Goal: Information Seeking & Learning: Learn about a topic

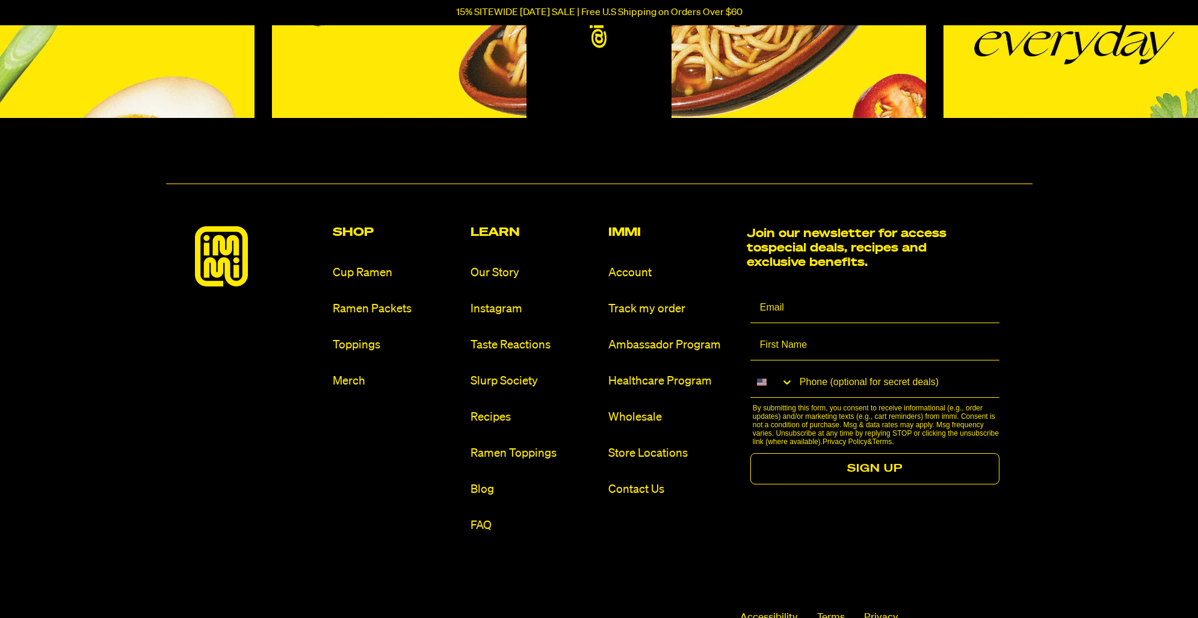
scroll to position [6860, 0]
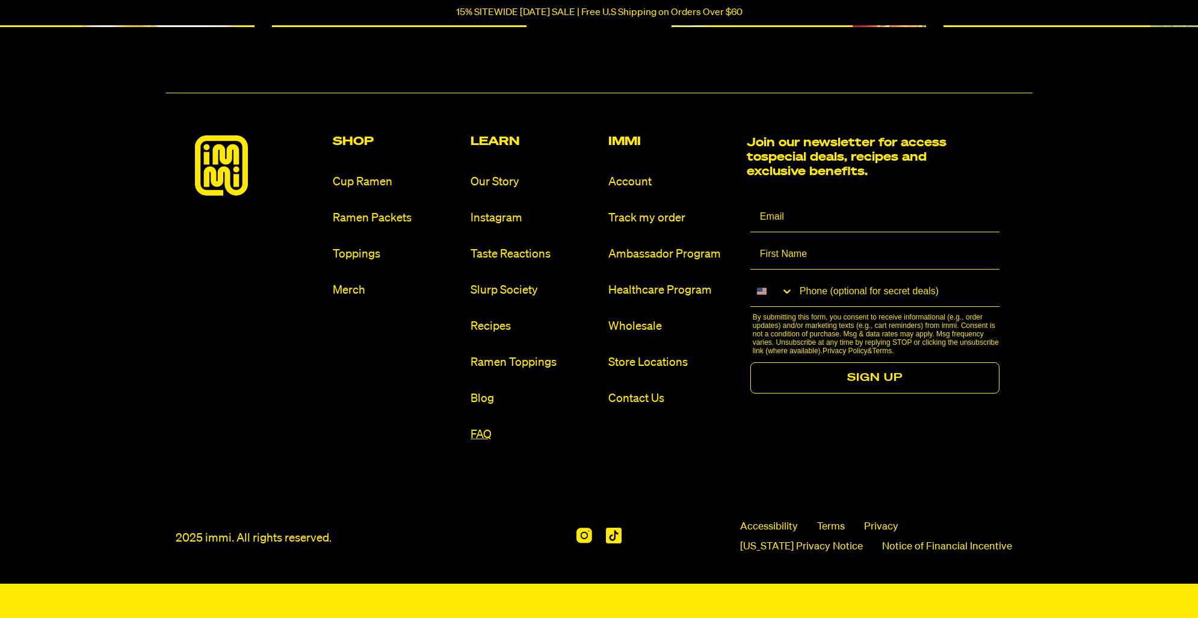
click at [480, 435] on link "FAQ" at bounding box center [535, 435] width 128 height 16
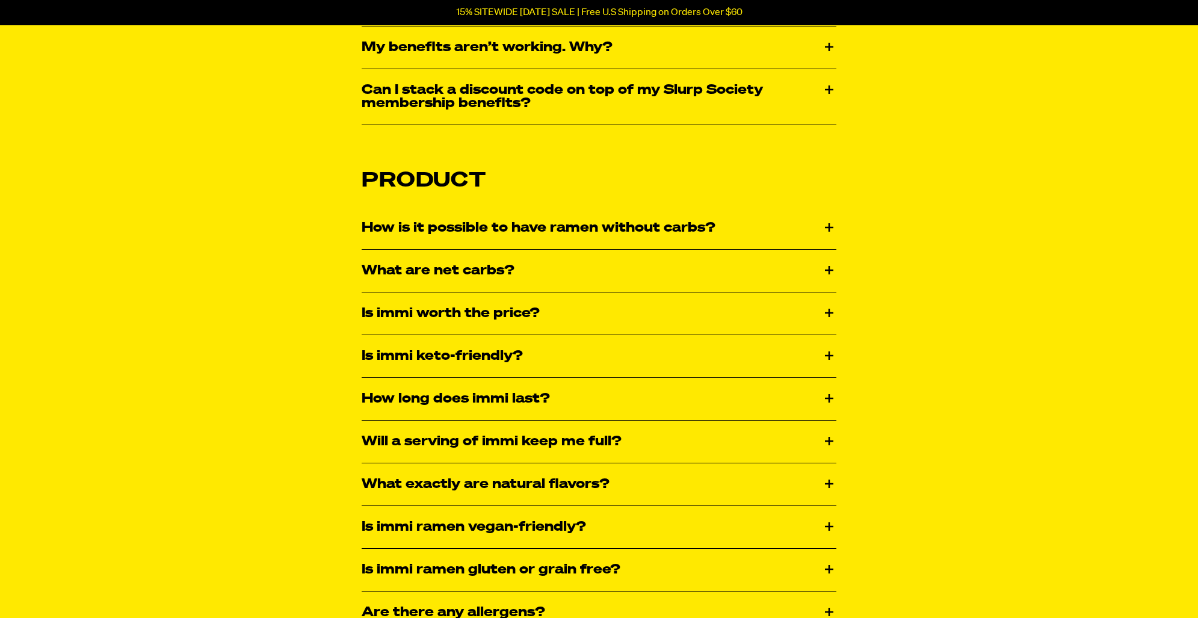
scroll to position [1748, 0]
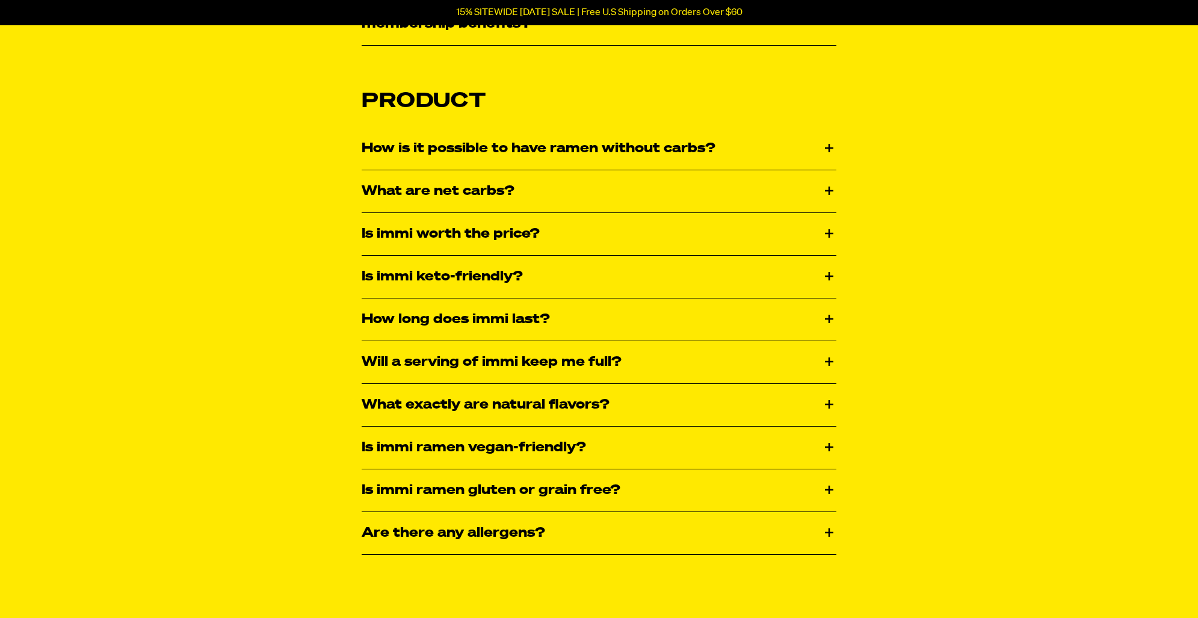
click at [836, 442] on div "Is immi ramen vegan-friendly?" at bounding box center [599, 448] width 475 height 42
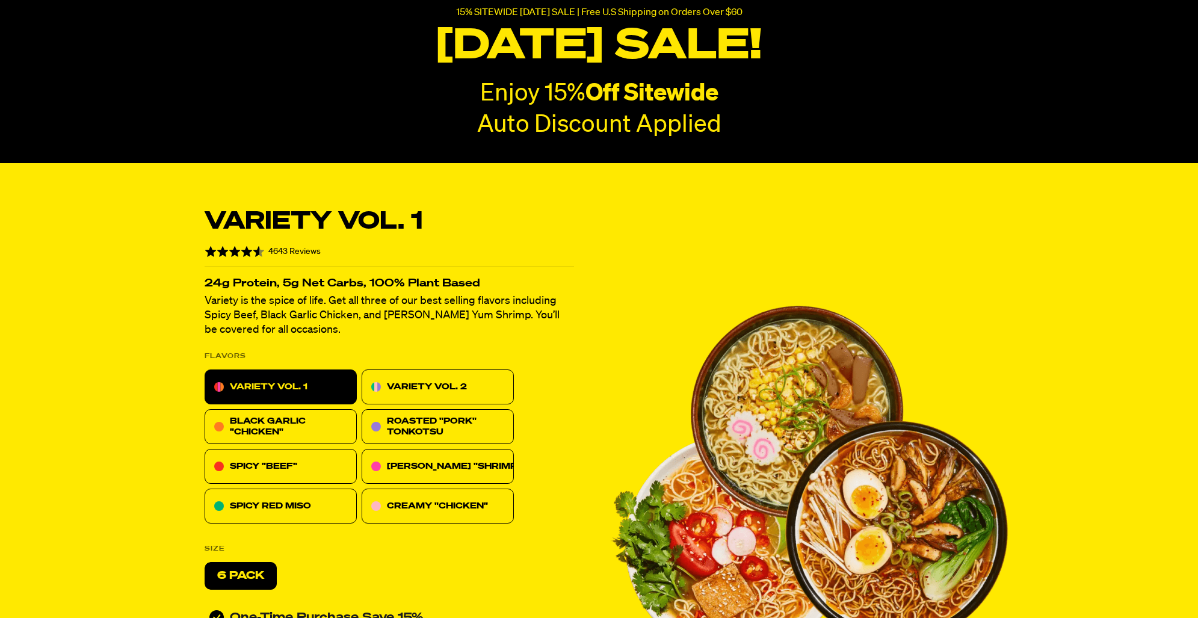
scroll to position [238, 0]
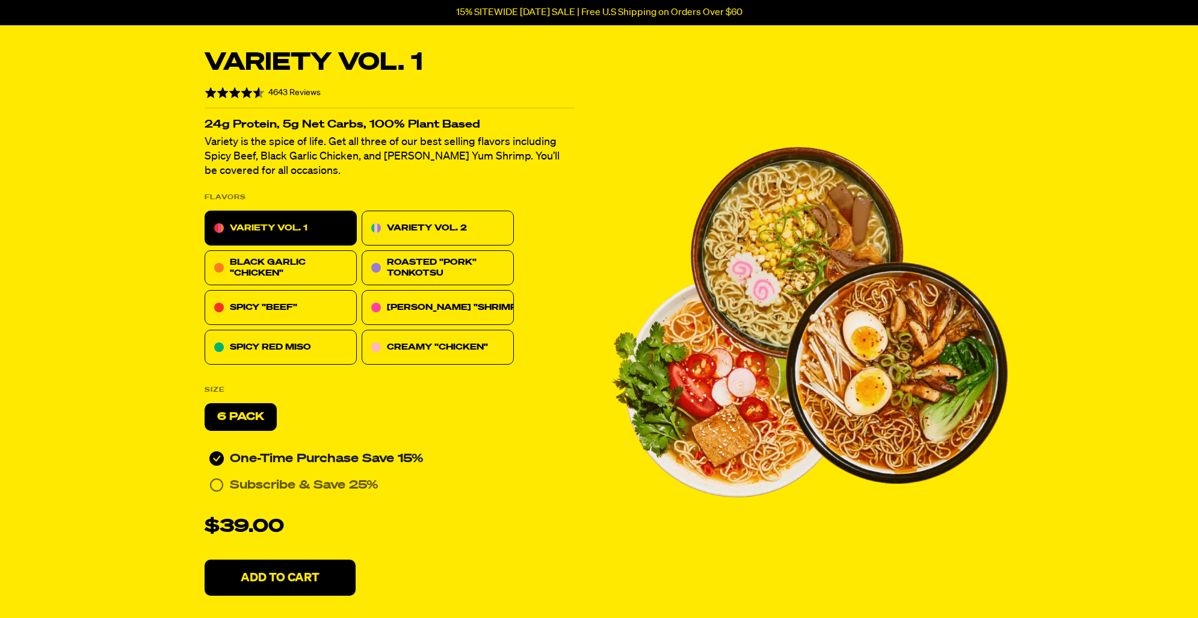
click at [293, 307] on p "SPICY "BEEF"" at bounding box center [263, 307] width 67 height 14
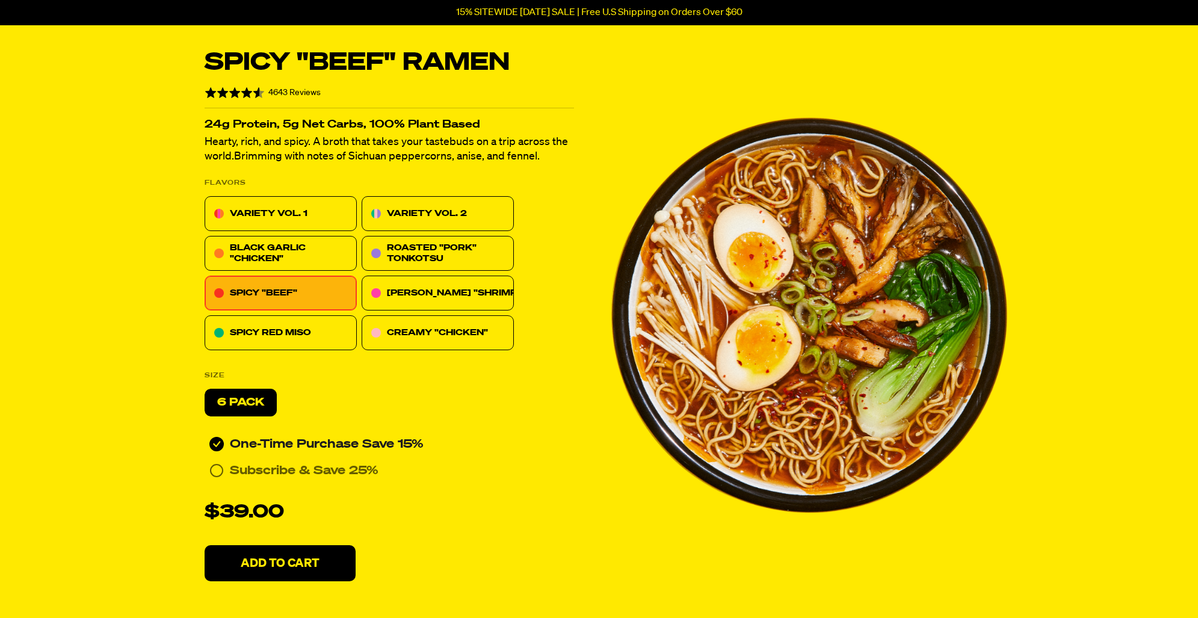
scroll to position [0, 0]
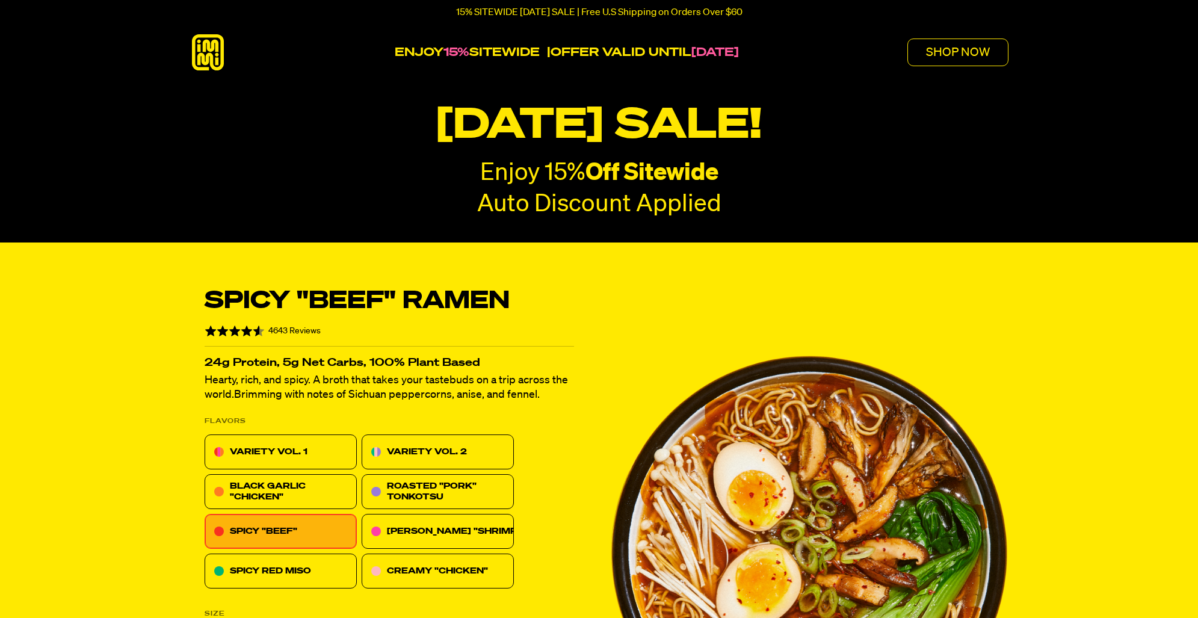
click at [199, 51] on img at bounding box center [208, 52] width 36 height 36
